Goal: Use online tool/utility: Utilize a website feature to perform a specific function

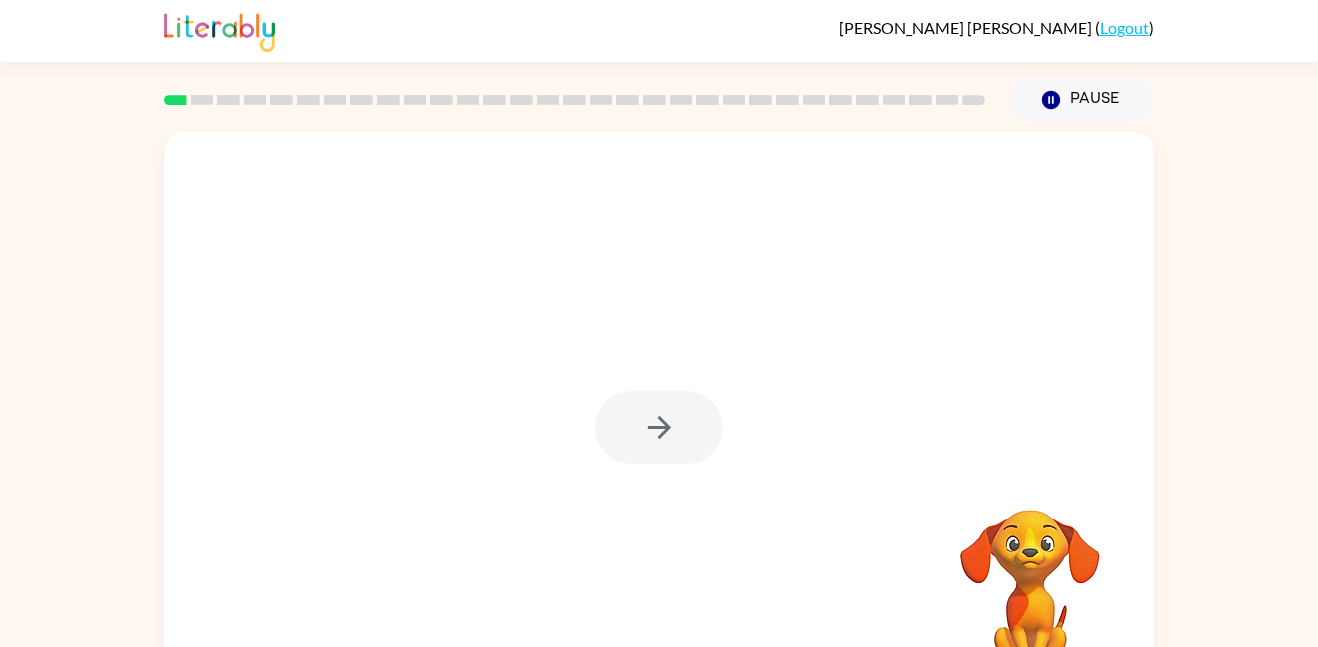
click at [717, 421] on div at bounding box center [659, 427] width 128 height 73
click at [664, 403] on button "button" at bounding box center [659, 427] width 128 height 73
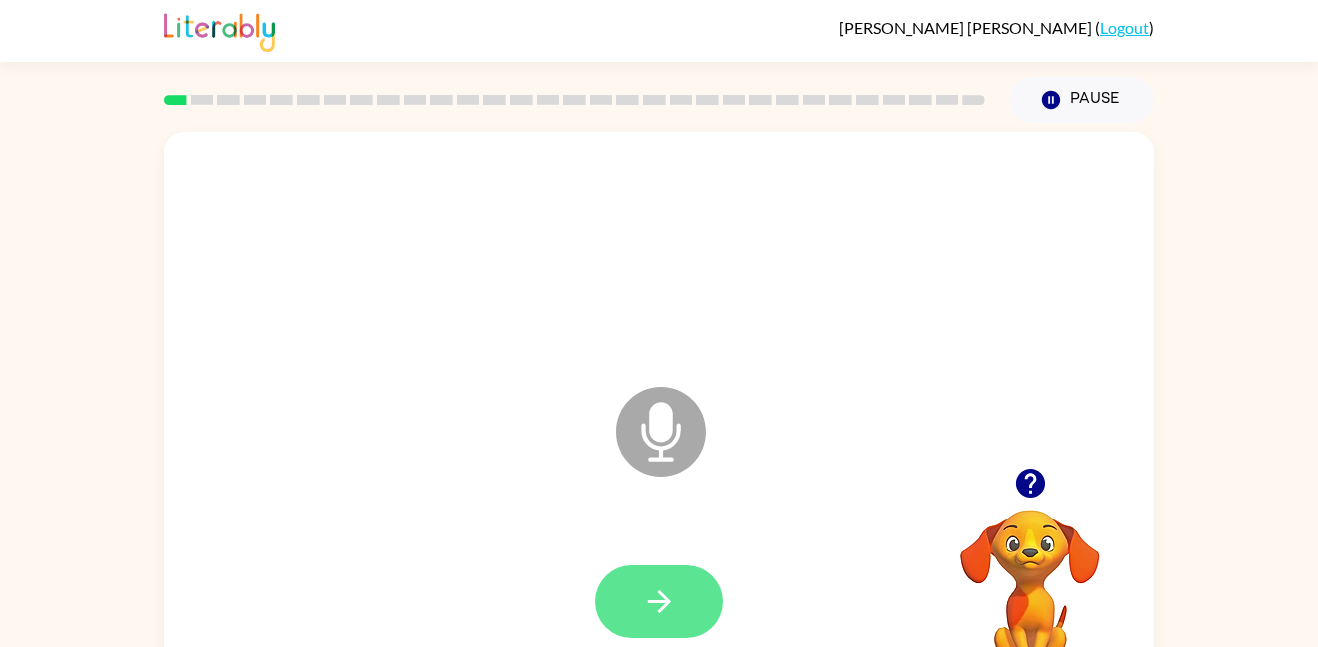
click at [623, 590] on button "button" at bounding box center [659, 601] width 128 height 73
click at [695, 415] on icon at bounding box center [661, 432] width 90 height 90
click at [676, 618] on button "button" at bounding box center [659, 601] width 128 height 73
click at [643, 600] on icon "button" at bounding box center [659, 601] width 35 height 35
click at [611, 573] on button "button" at bounding box center [659, 601] width 128 height 73
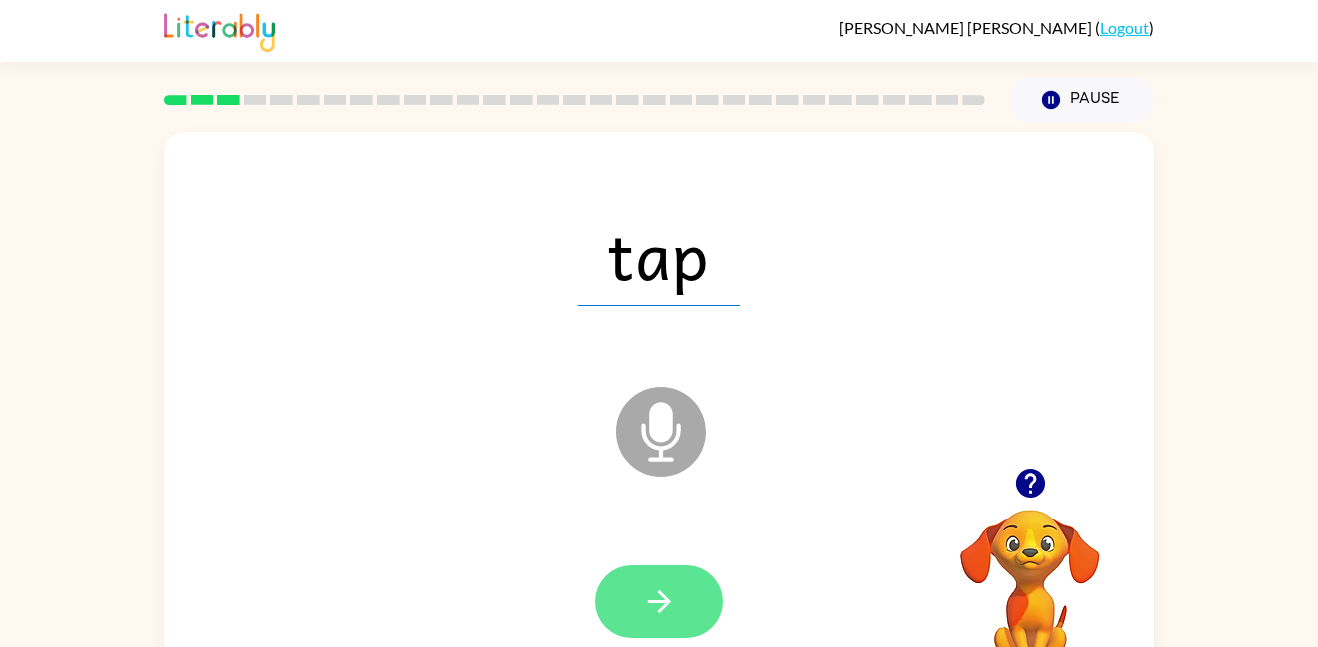
click at [642, 598] on icon "button" at bounding box center [659, 601] width 35 height 35
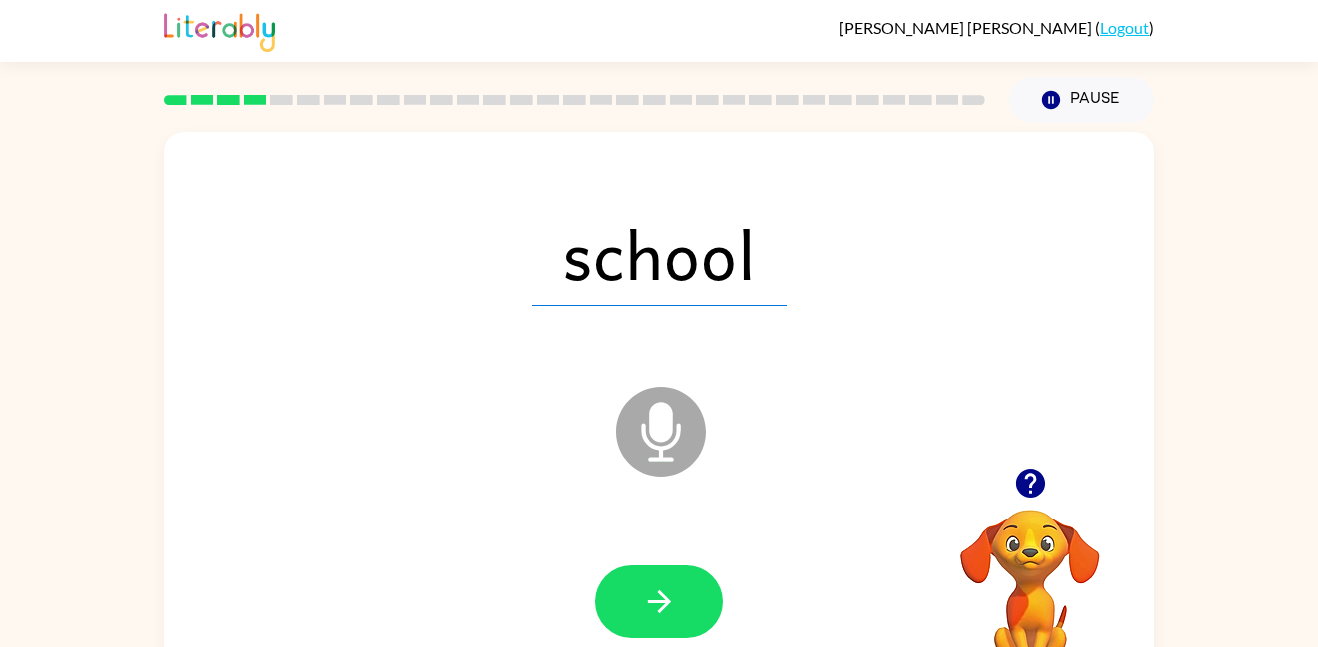
click at [658, 404] on icon "Microphone The Microphone is here when it is your turn to talk" at bounding box center [761, 457] width 300 height 150
click at [663, 414] on icon "Microphone The Microphone is here when it is your turn to talk" at bounding box center [761, 457] width 300 height 150
click at [685, 580] on button "button" at bounding box center [659, 601] width 128 height 73
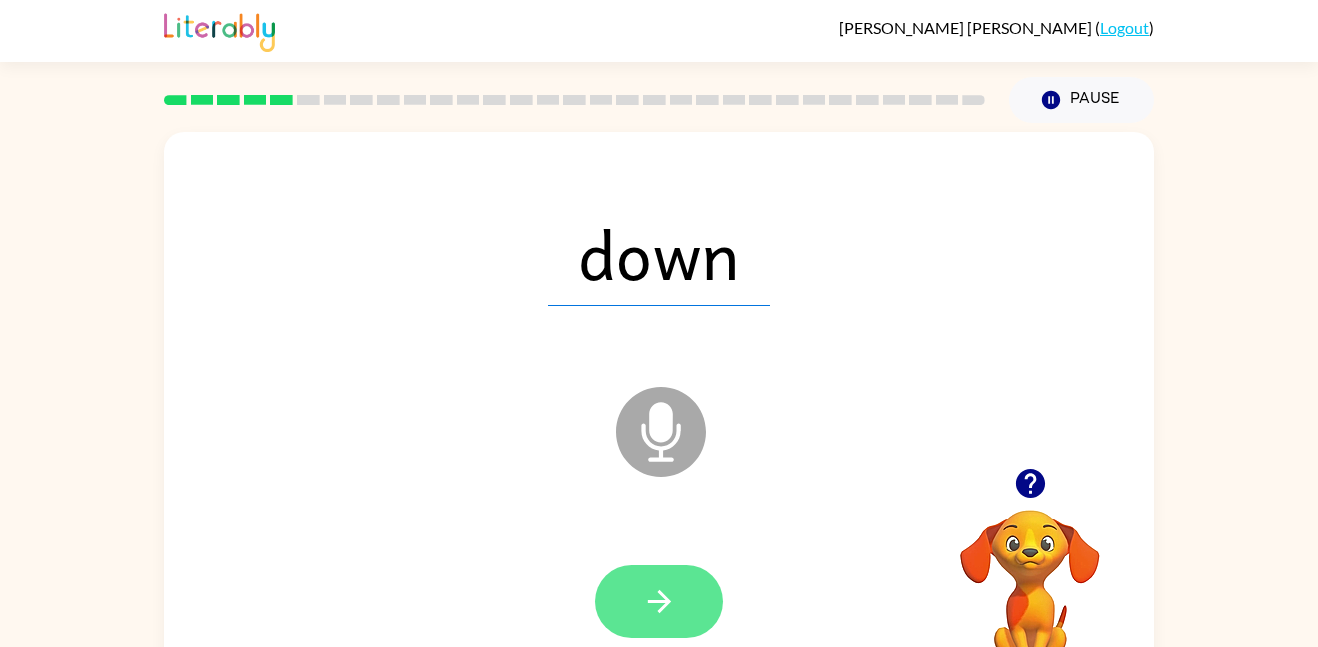
click at [671, 582] on button "button" at bounding box center [659, 601] width 128 height 73
click at [694, 611] on button "button" at bounding box center [659, 601] width 128 height 73
click at [653, 588] on icon "button" at bounding box center [659, 601] width 35 height 35
click at [661, 601] on icon "button" at bounding box center [658, 601] width 23 height 23
click at [683, 599] on button "button" at bounding box center [659, 601] width 128 height 73
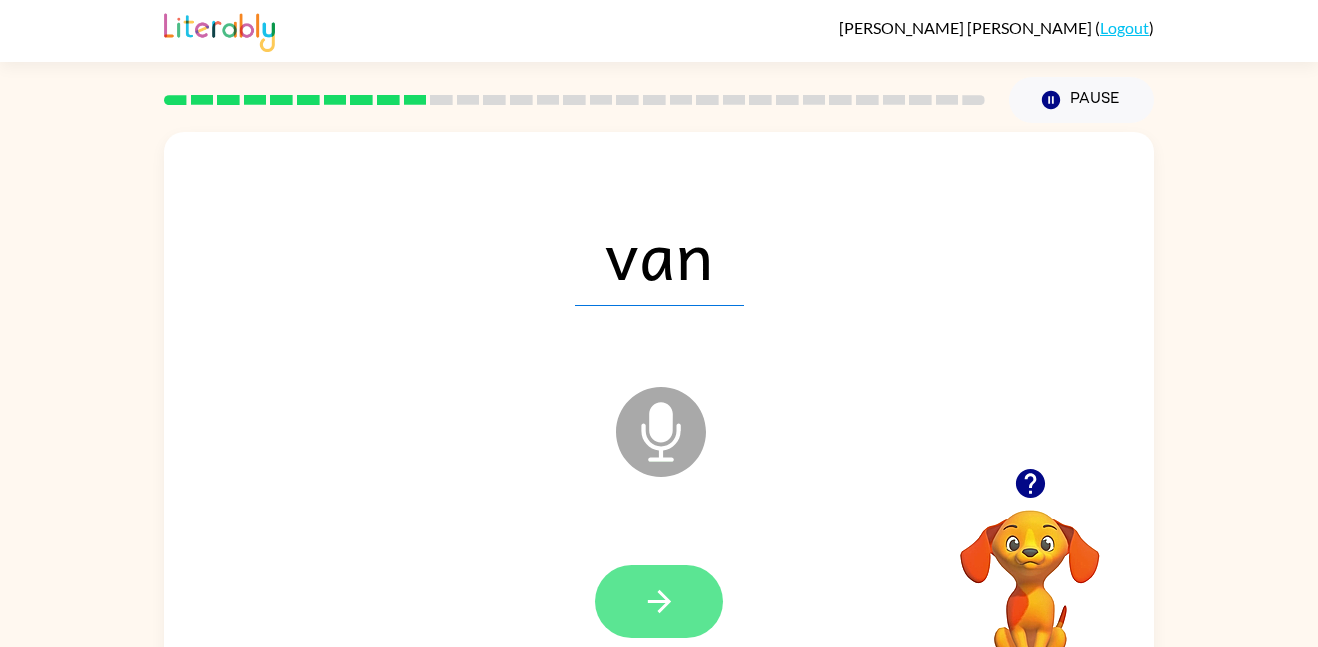
click at [647, 615] on icon "button" at bounding box center [659, 601] width 35 height 35
click at [646, 614] on icon "button" at bounding box center [659, 601] width 35 height 35
click at [650, 615] on icon "button" at bounding box center [659, 601] width 35 height 35
click at [628, 588] on button "button" at bounding box center [659, 601] width 128 height 73
click at [663, 604] on icon "button" at bounding box center [659, 601] width 35 height 35
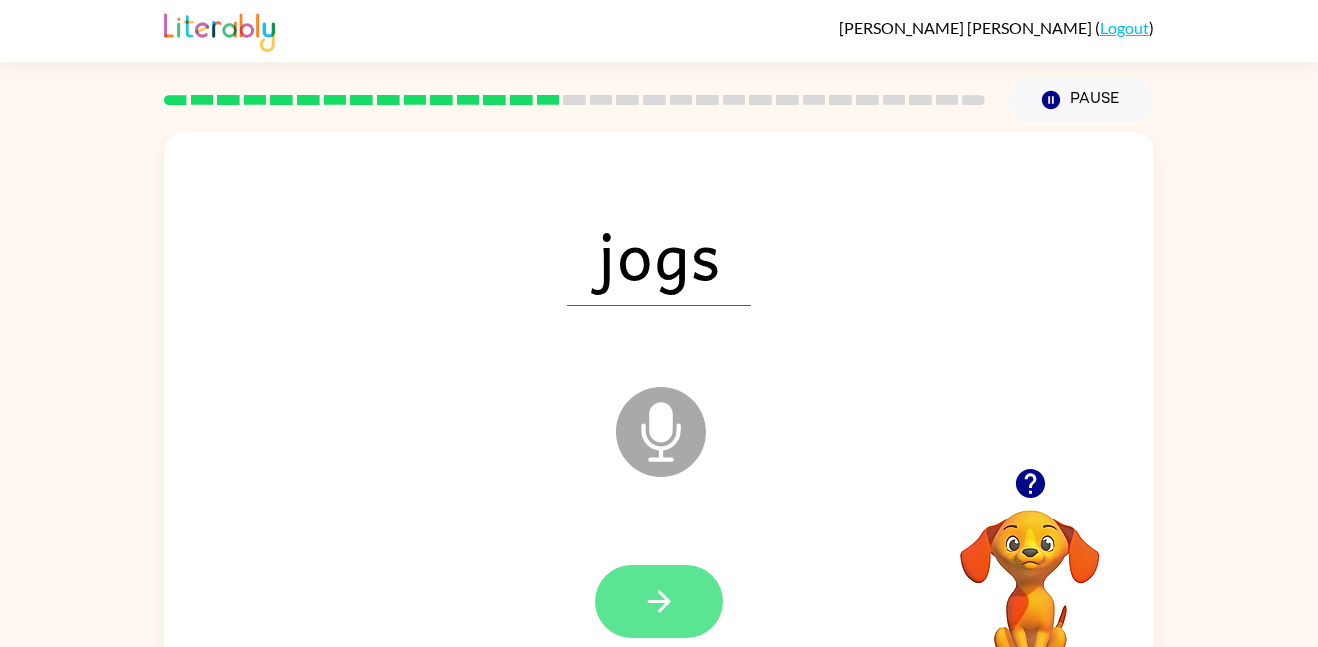
click at [614, 612] on button "button" at bounding box center [659, 601] width 128 height 73
click at [686, 584] on button "button" at bounding box center [659, 601] width 128 height 73
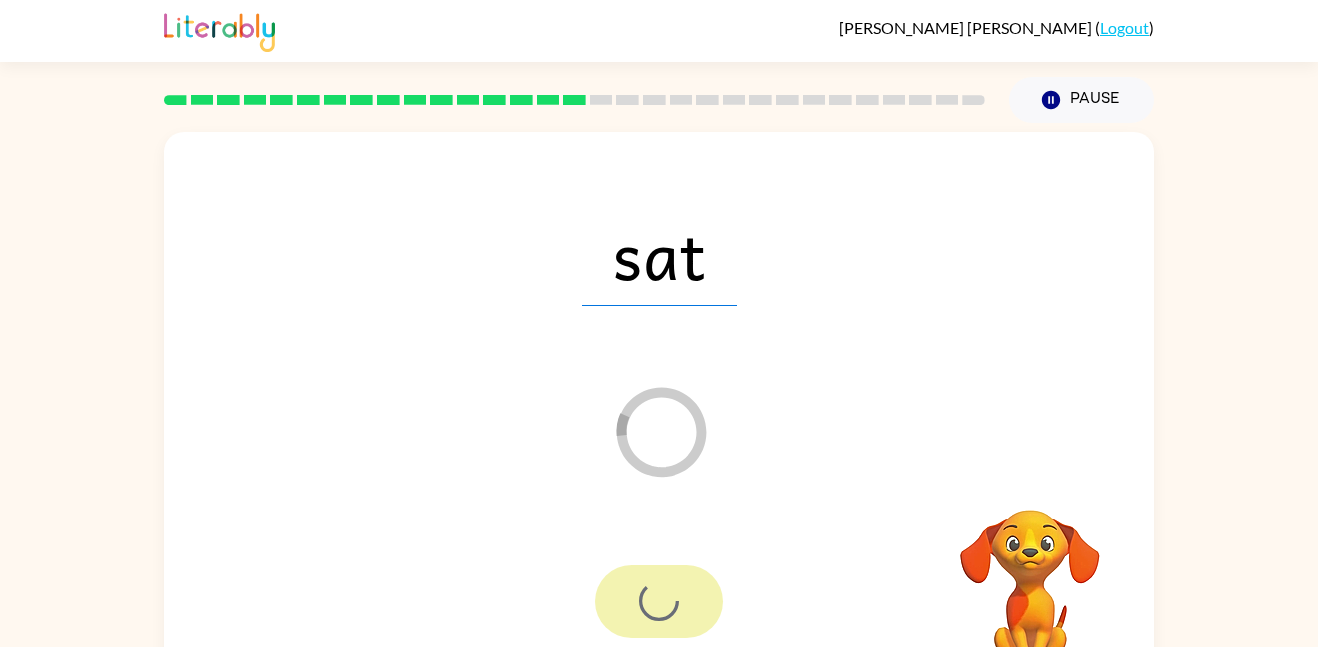
click at [686, 584] on div at bounding box center [659, 601] width 128 height 73
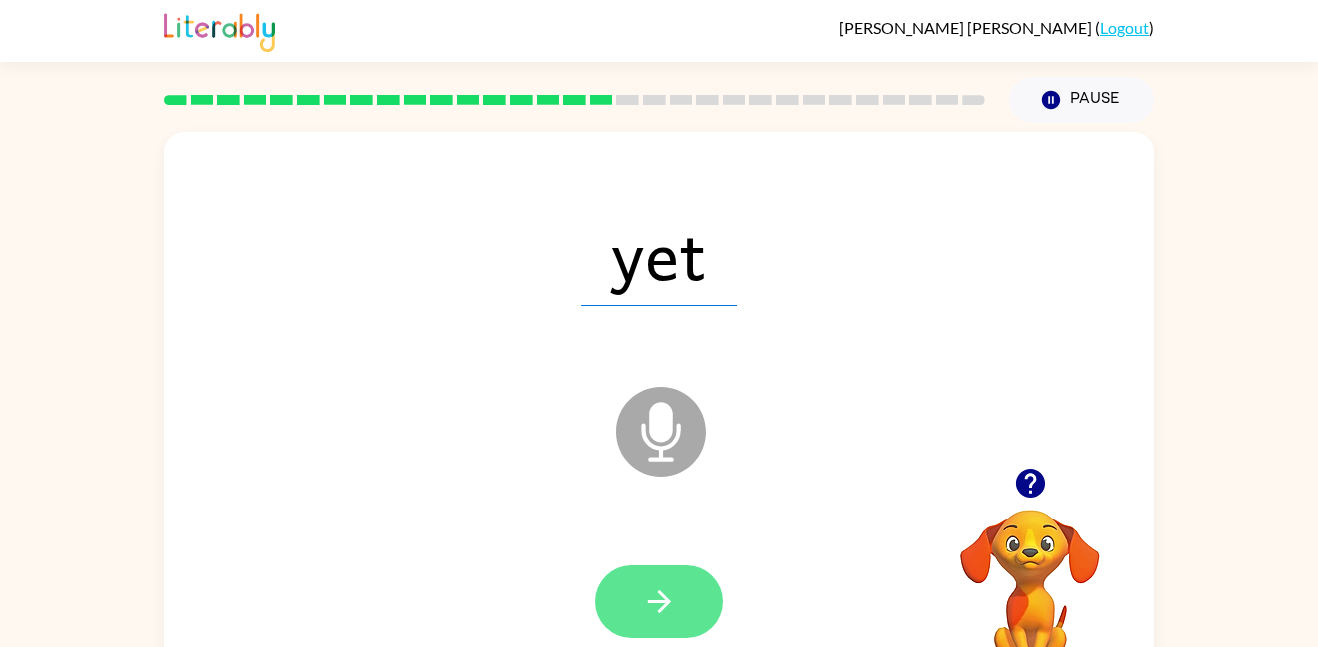
click at [697, 597] on button "button" at bounding box center [659, 601] width 128 height 73
click at [681, 579] on button "button" at bounding box center [659, 601] width 128 height 73
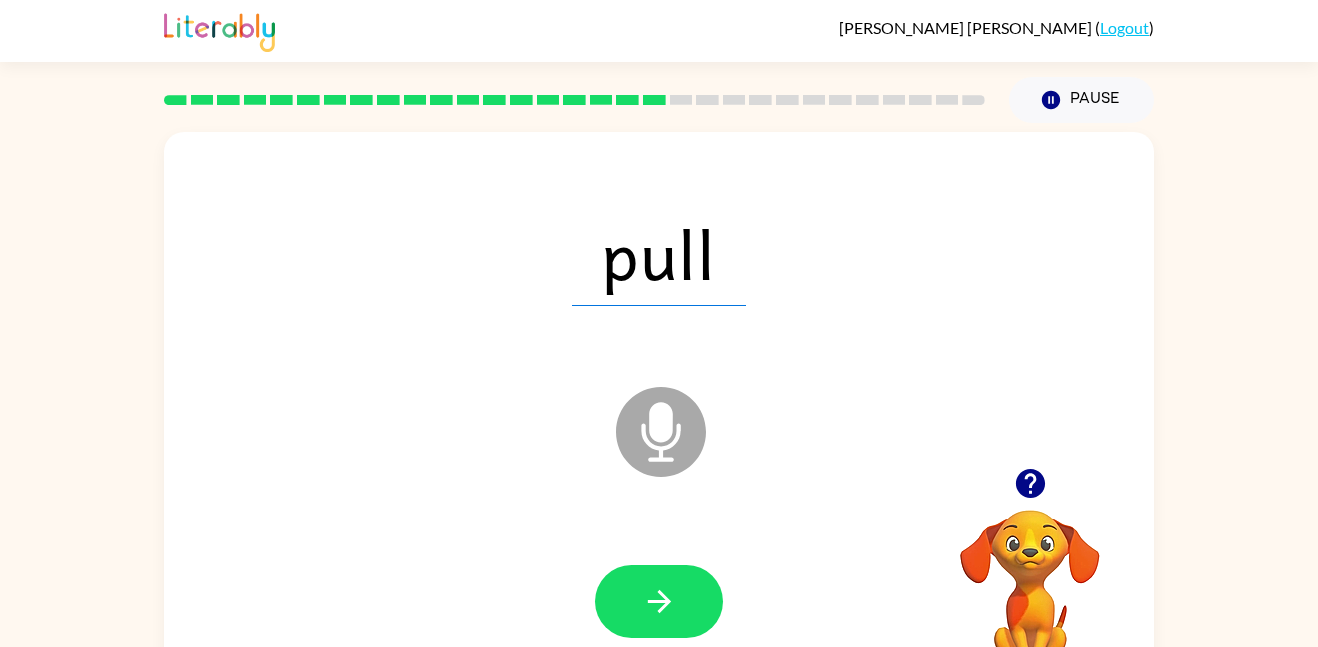
click at [681, 579] on button "button" at bounding box center [659, 601] width 128 height 73
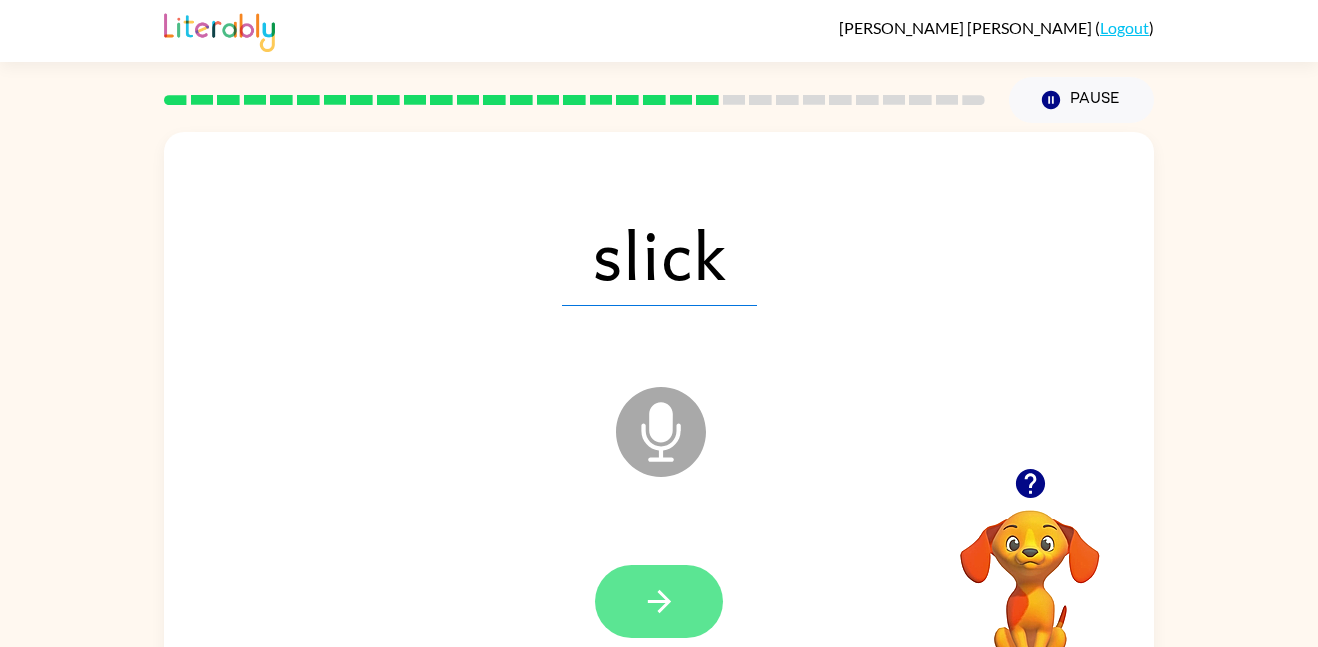
click at [617, 601] on button "button" at bounding box center [659, 601] width 128 height 73
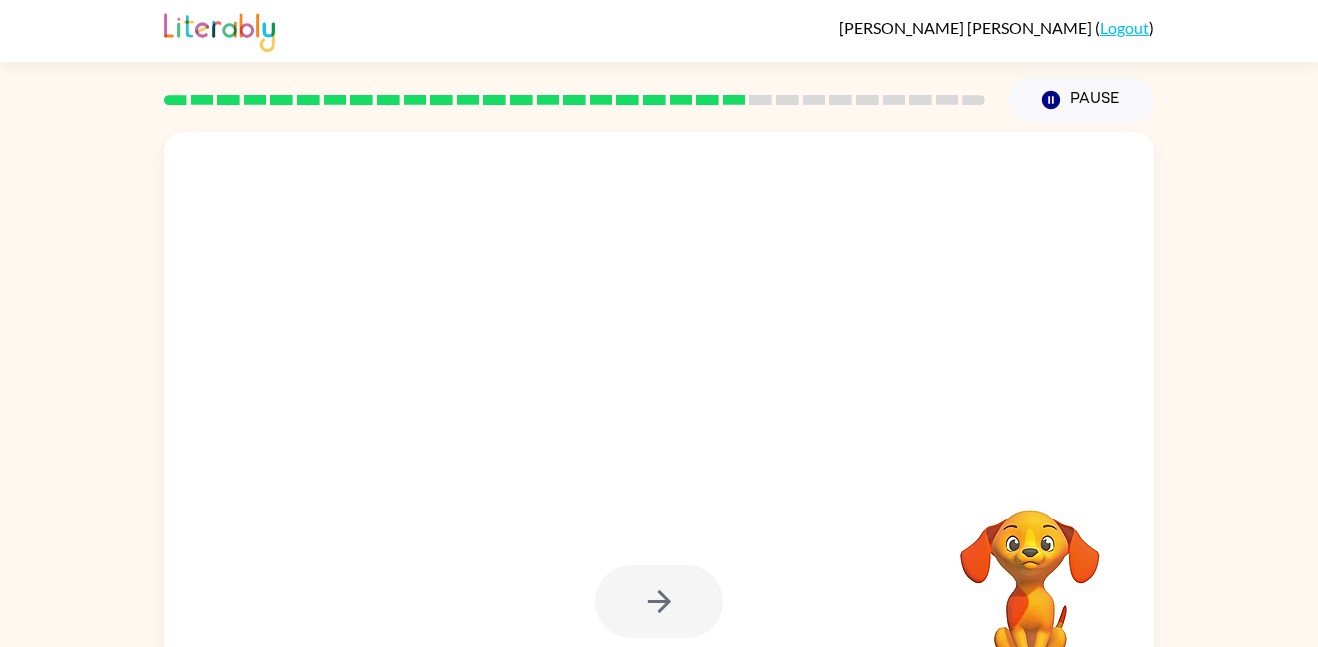
click at [617, 601] on div at bounding box center [659, 601] width 128 height 73
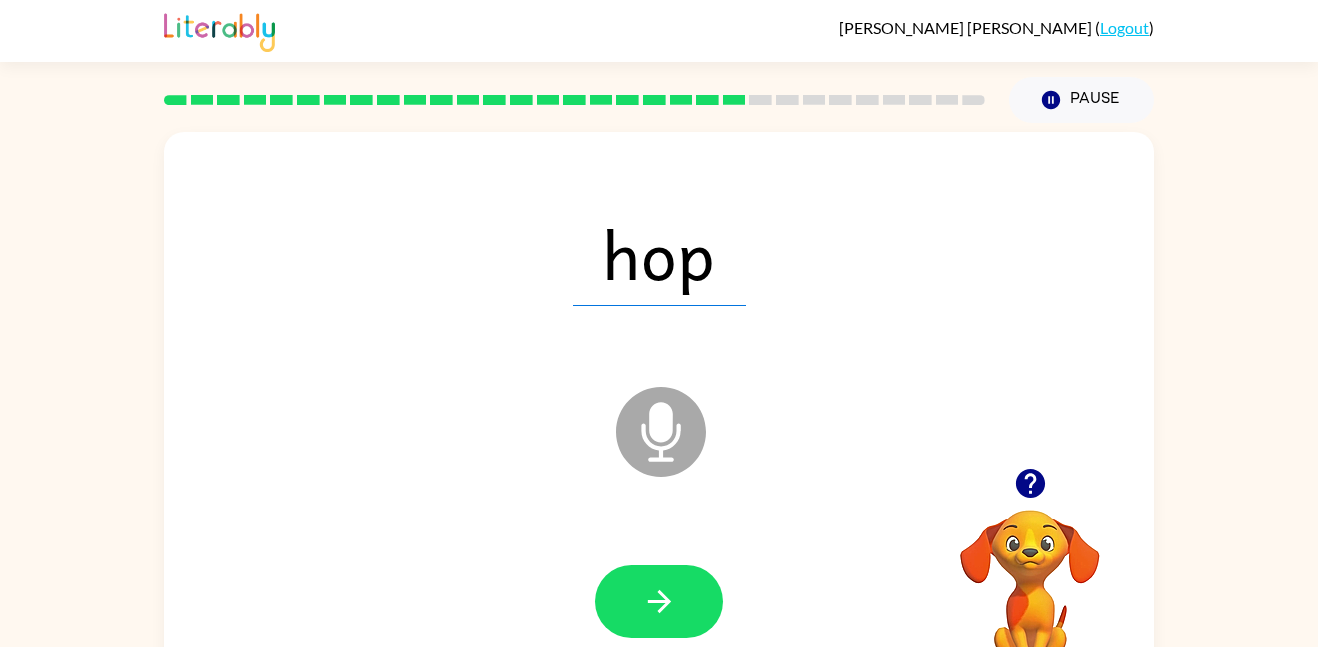
scroll to position [56, 0]
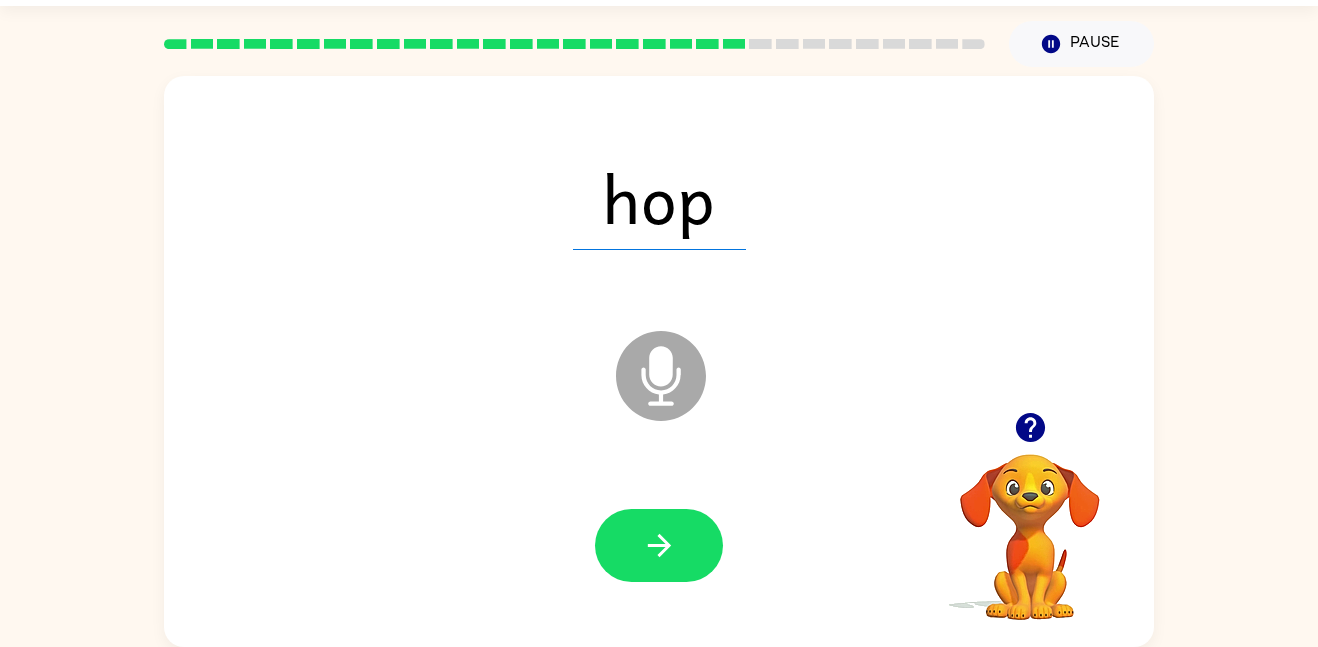
click at [597, 582] on div at bounding box center [659, 546] width 950 height 164
click at [644, 567] on button "button" at bounding box center [659, 545] width 128 height 73
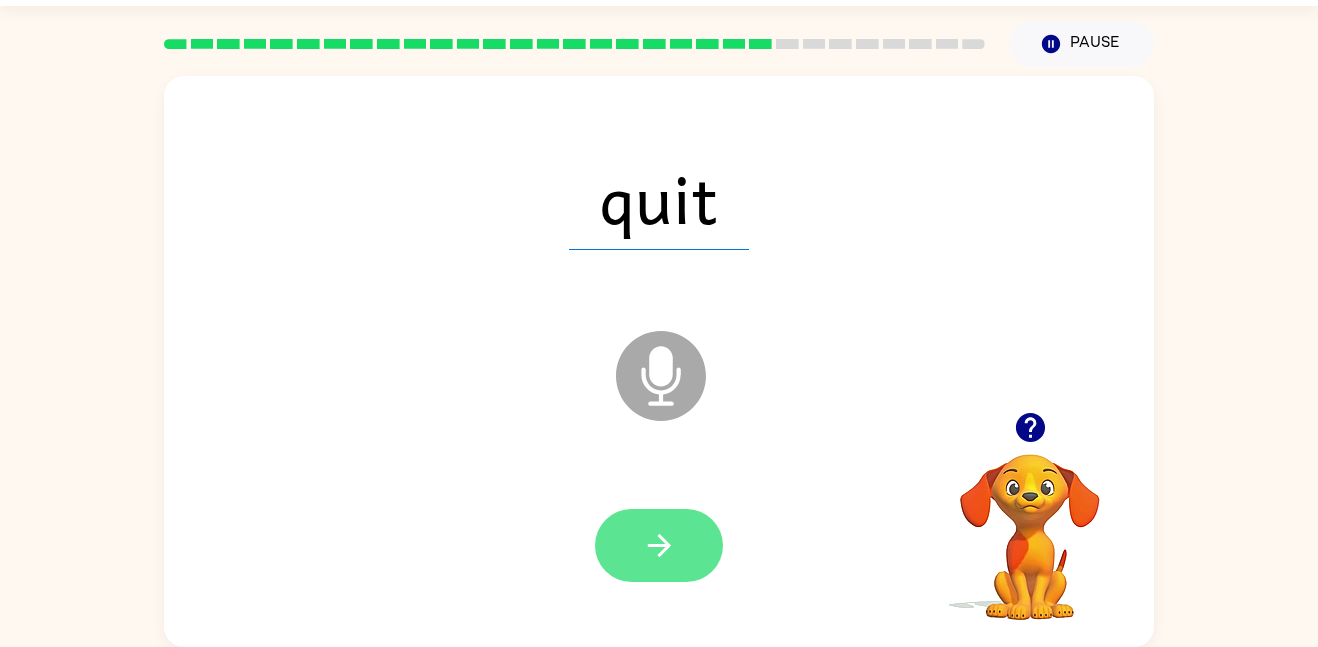
click at [645, 563] on button "button" at bounding box center [659, 545] width 128 height 73
click at [644, 564] on button "button" at bounding box center [659, 545] width 128 height 73
click at [656, 566] on button "button" at bounding box center [659, 545] width 128 height 73
click at [671, 529] on icon "button" at bounding box center [659, 545] width 35 height 35
click at [642, 532] on icon "button" at bounding box center [659, 545] width 35 height 35
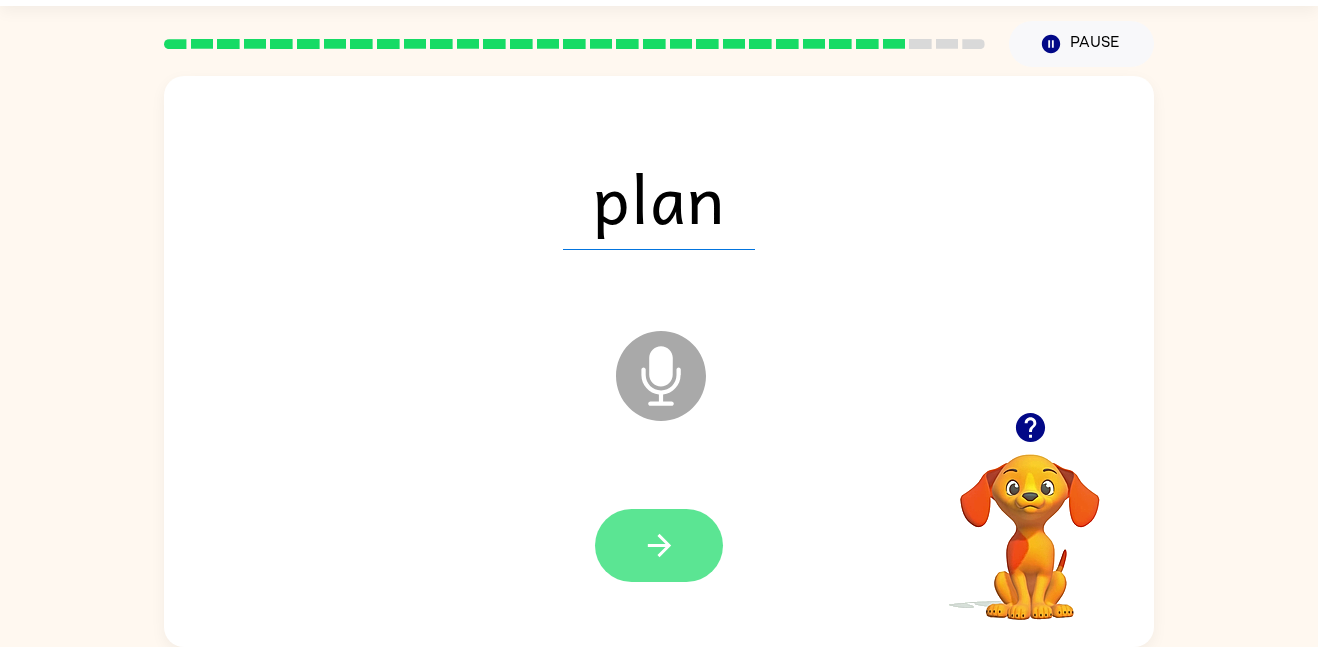
click at [663, 548] on icon "button" at bounding box center [658, 545] width 23 height 23
click at [682, 516] on button "button" at bounding box center [659, 545] width 128 height 73
click at [663, 544] on icon "button" at bounding box center [658, 545] width 23 height 23
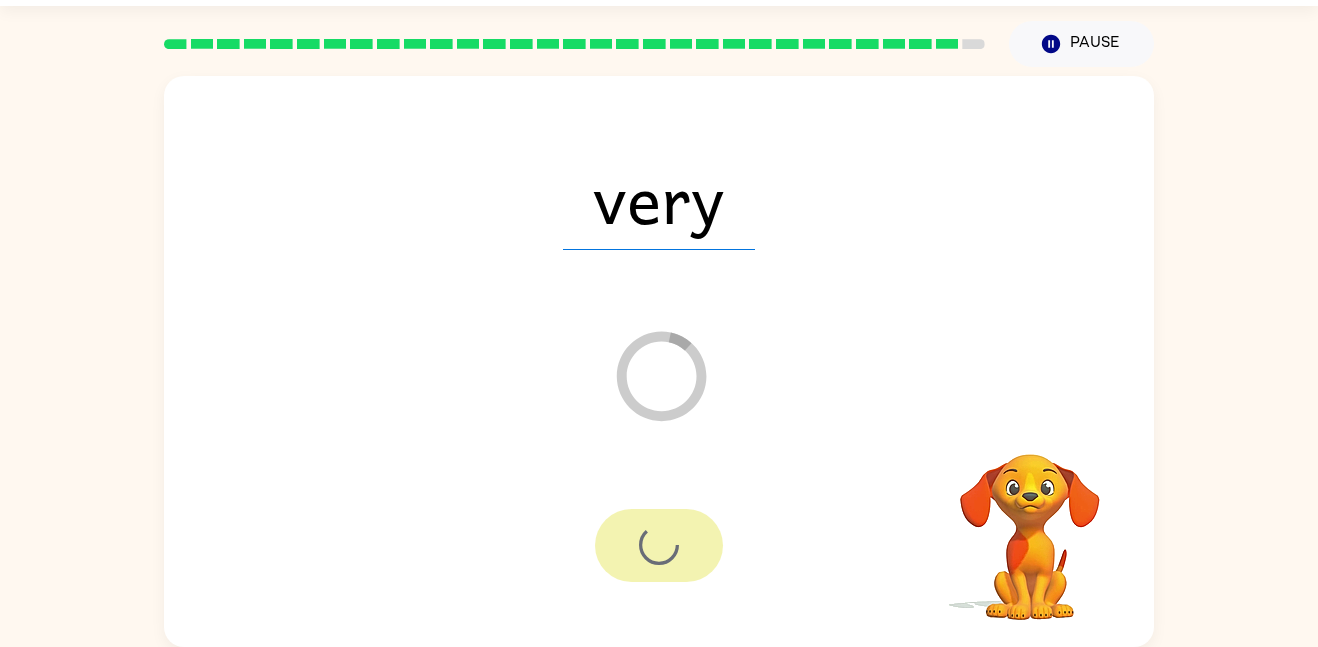
scroll to position [20, 0]
